Goal: Task Accomplishment & Management: Complete application form

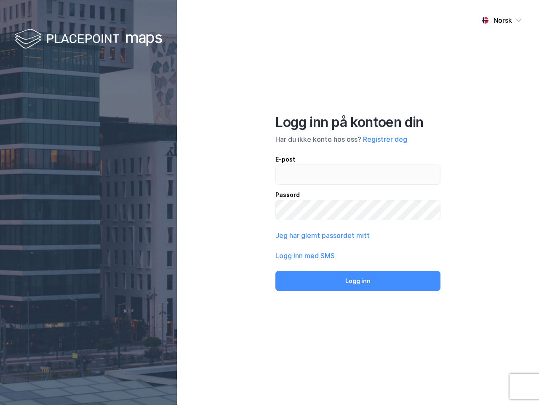
click at [270, 202] on div "Norsk Logg inn på kontoen din Har du ikke konto hos oss? Registrer deg E-post P…" at bounding box center [358, 202] width 362 height 405
click at [89, 39] on img at bounding box center [89, 39] width 148 height 25
click at [502, 20] on div "Norsk" at bounding box center [503, 20] width 19 height 10
click at [385, 139] on button "Registrer deg" at bounding box center [385, 139] width 44 height 10
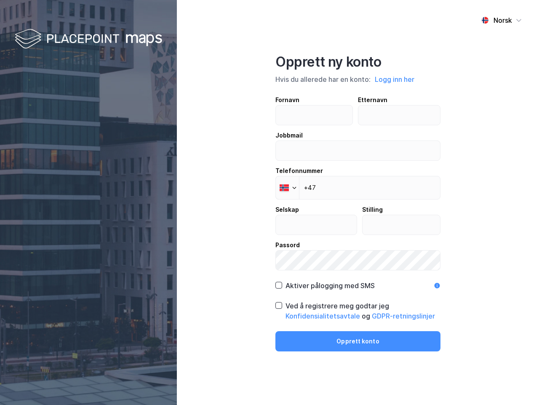
click at [358, 281] on div "Opprett ny konto Hvis du allerede har en konto: Logg inn her Fornavn Etternavn …" at bounding box center [358, 203] width 165 height 298
